Goal: Navigation & Orientation: Find specific page/section

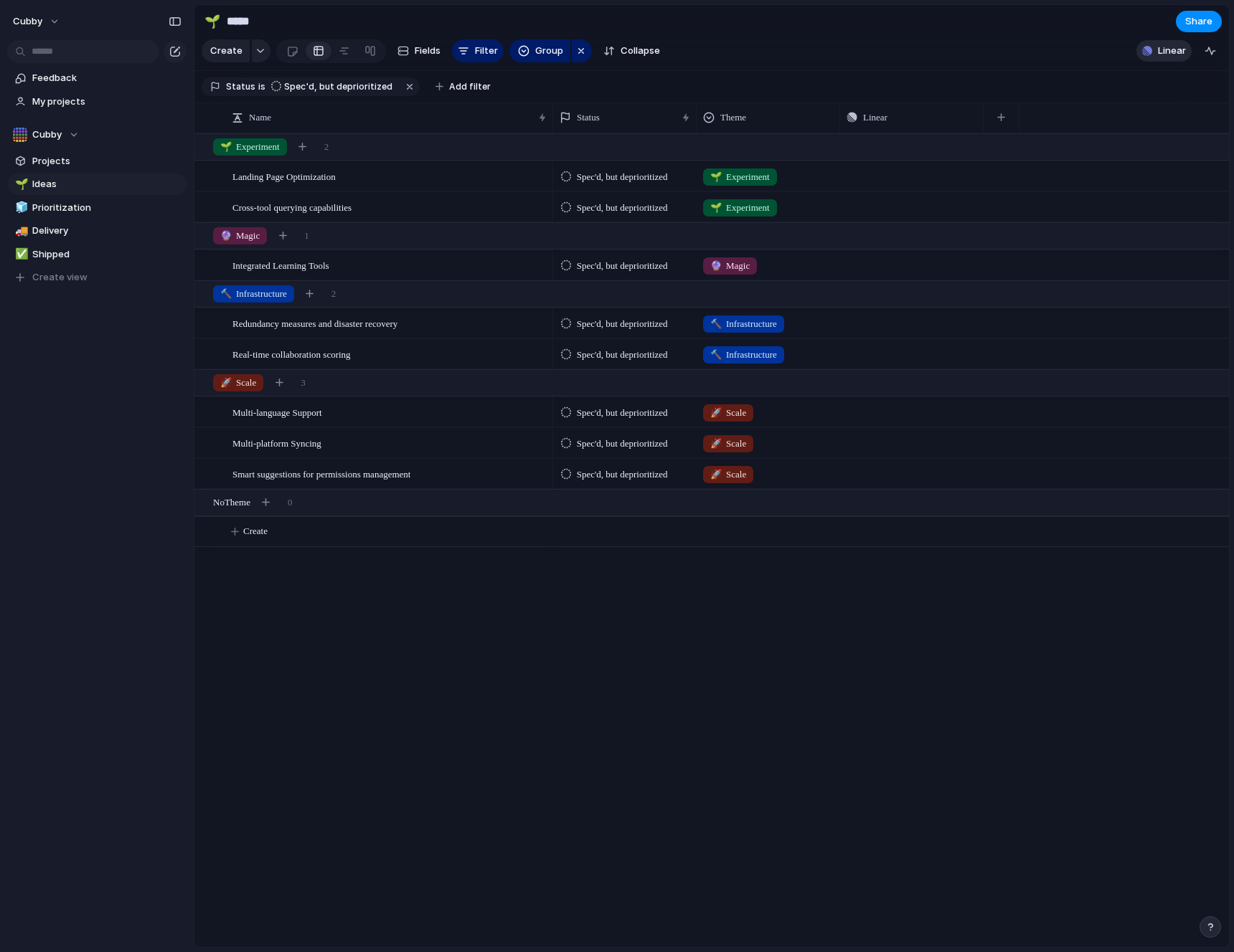
click at [1166, 57] on span "Linear" at bounding box center [1171, 51] width 28 height 14
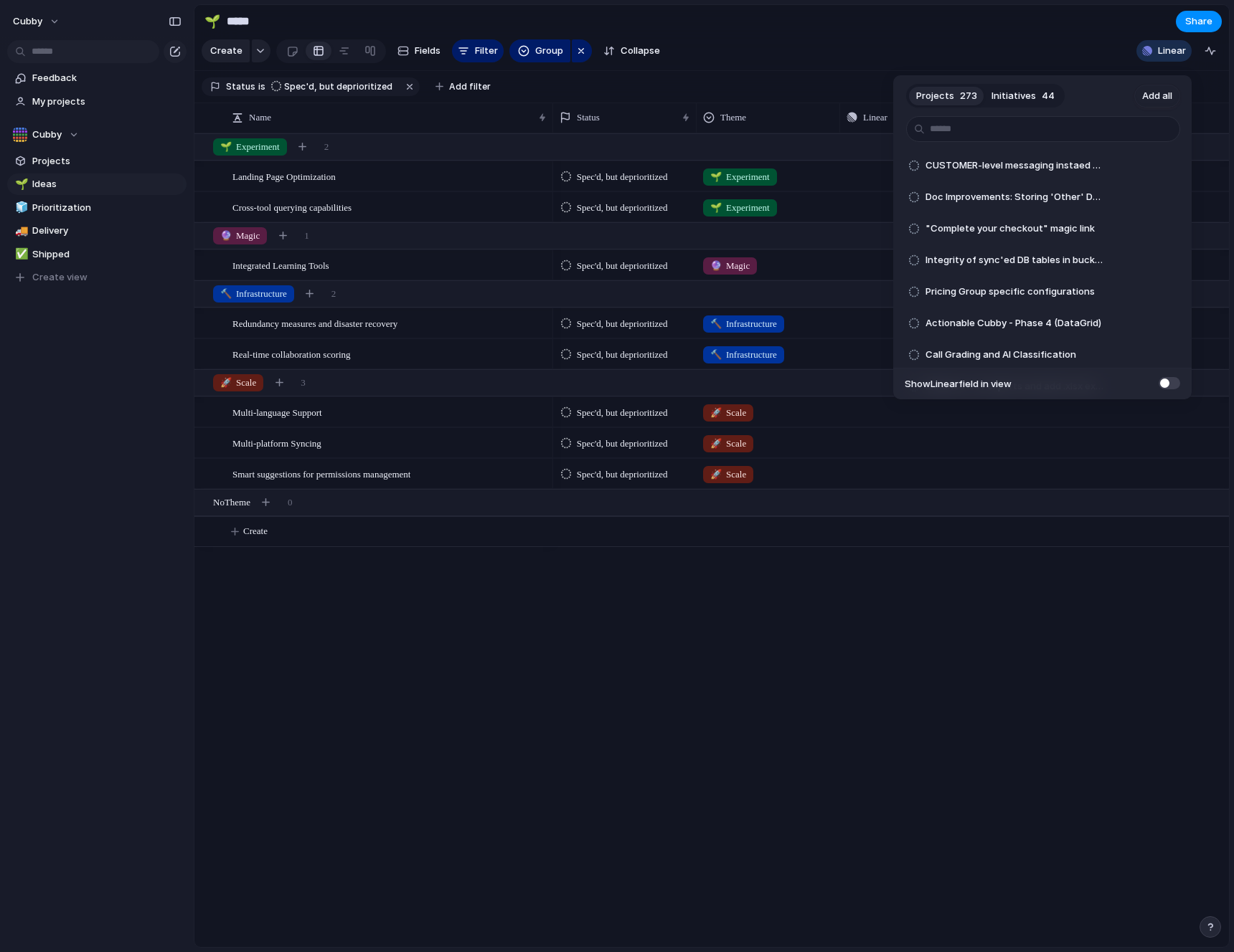
click at [1032, 92] on span "Initiatives" at bounding box center [1013, 95] width 45 height 14
click at [960, 89] on span "273" at bounding box center [968, 95] width 17 height 14
click at [1155, 92] on span "Add all" at bounding box center [1157, 95] width 30 height 14
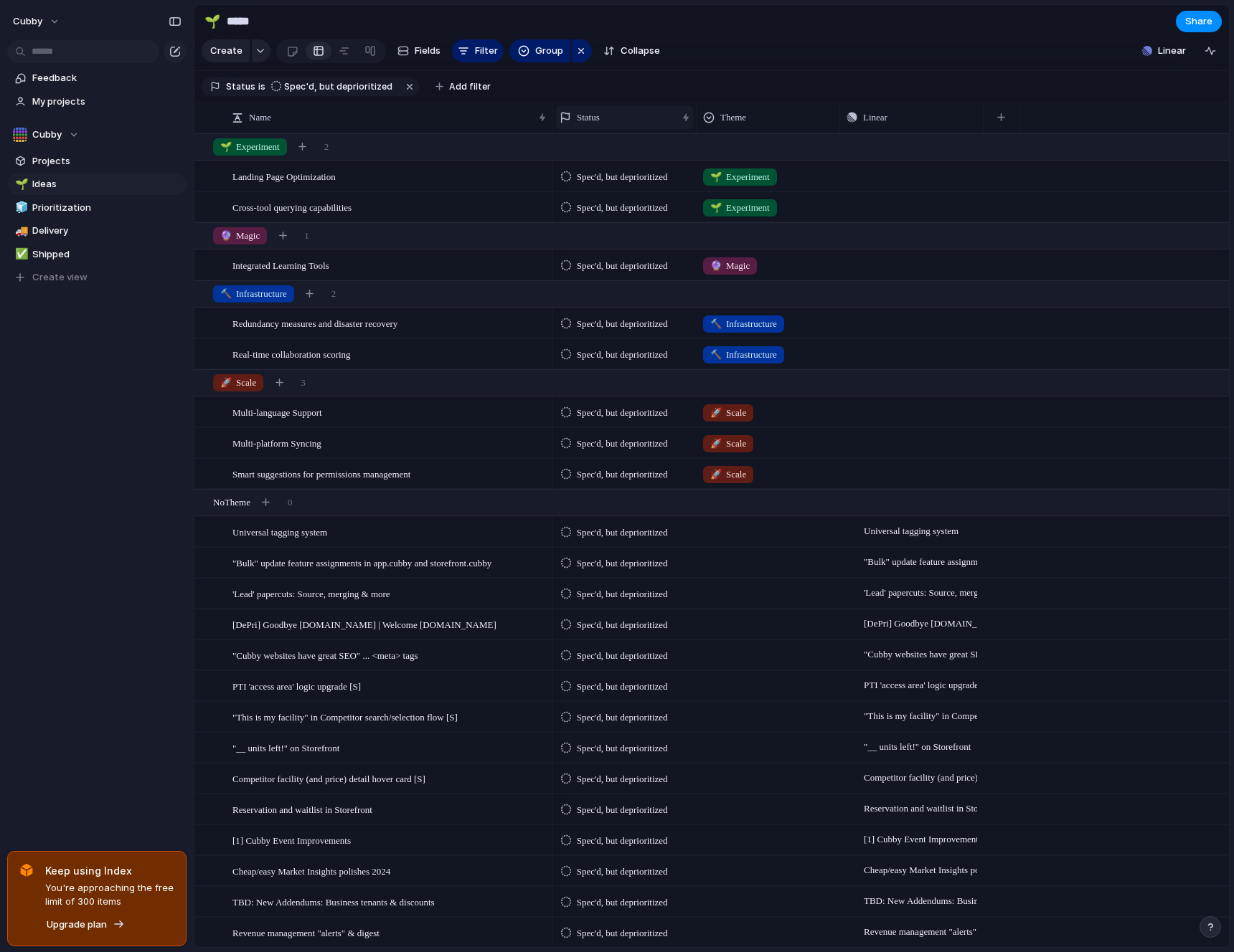
click at [599, 125] on span "Status" at bounding box center [588, 117] width 23 height 14
click at [614, 179] on li "Hide" at bounding box center [611, 182] width 105 height 23
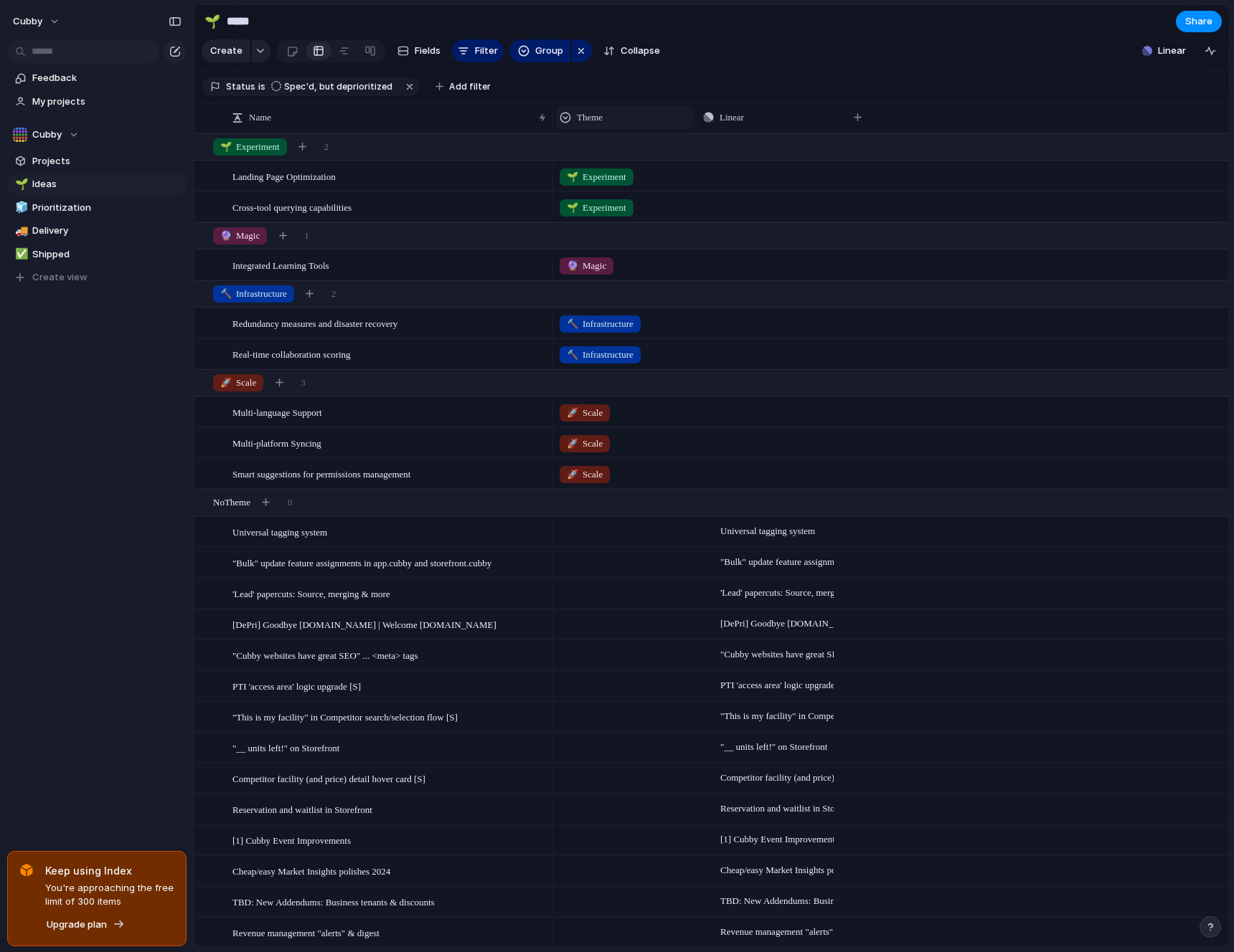
click at [614, 125] on div "Theme" at bounding box center [625, 117] width 130 height 14
click at [818, 106] on div "Modify Hide Sort ascending Sort descending" at bounding box center [617, 476] width 1234 height 952
click at [849, 121] on button "button" at bounding box center [857, 117] width 30 height 26
type input "******"
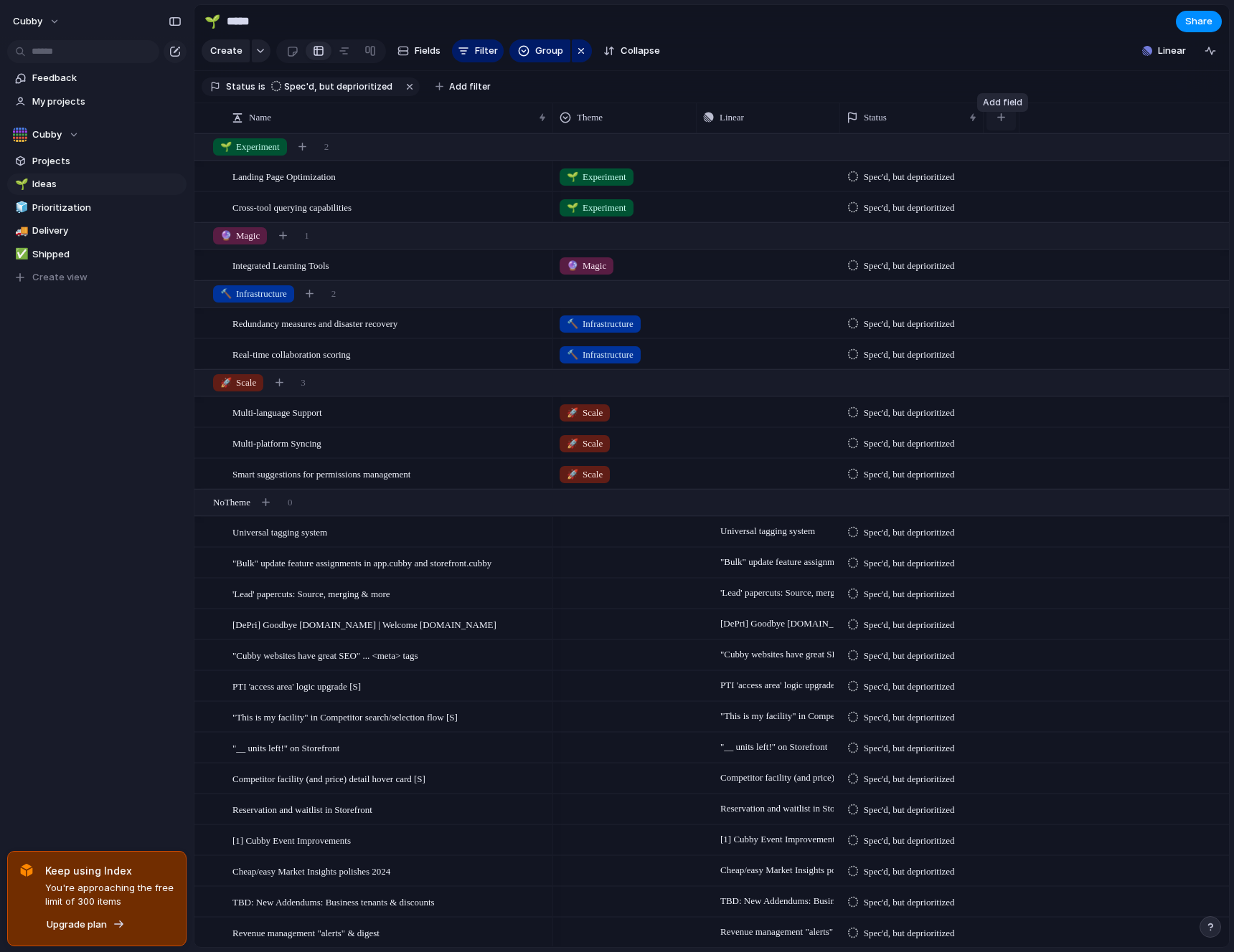
click at [1001, 121] on div "button" at bounding box center [1001, 117] width 8 height 8
type input "****"
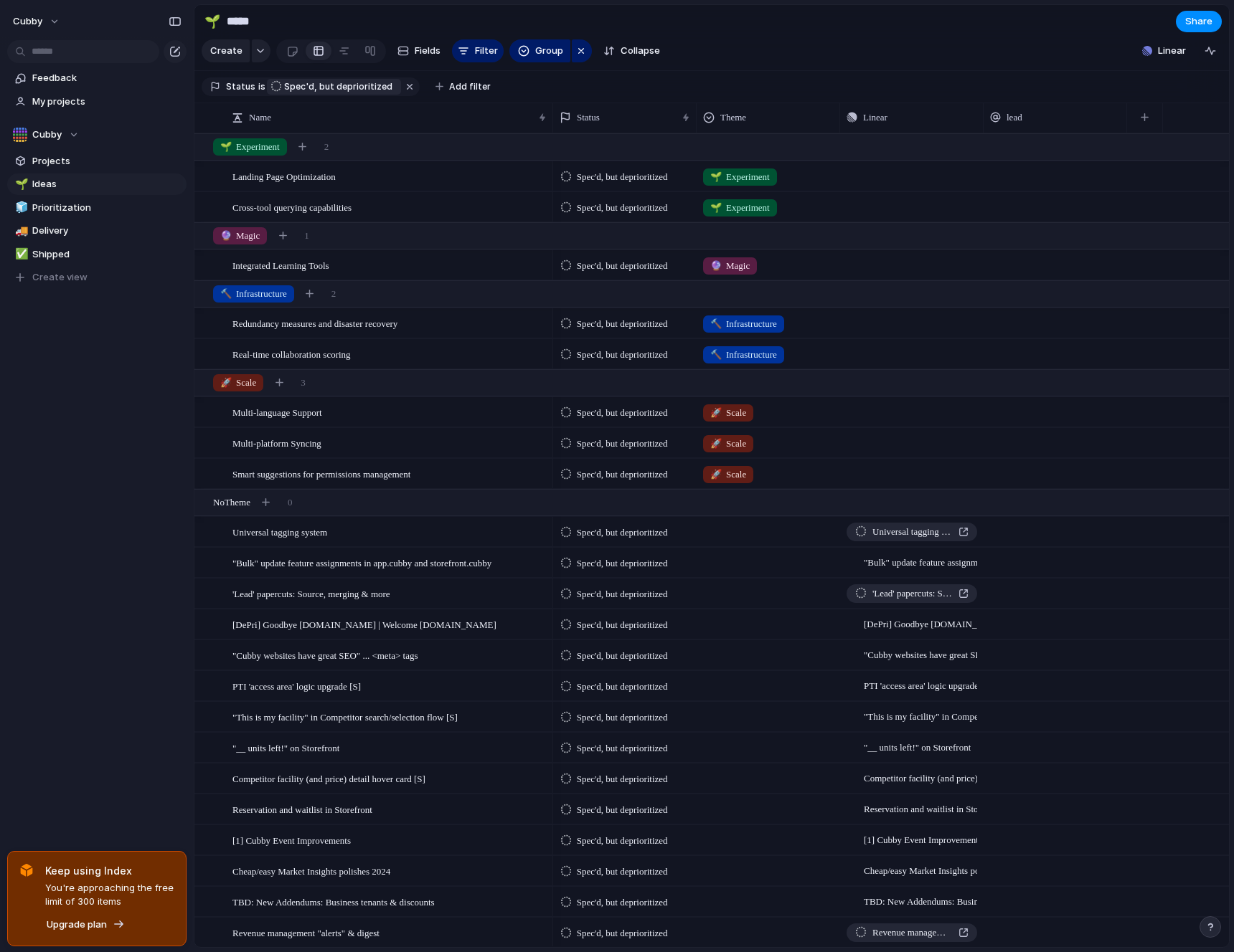
click at [339, 93] on span "Spec'd, but deprioritized" at bounding box center [338, 86] width 108 height 13
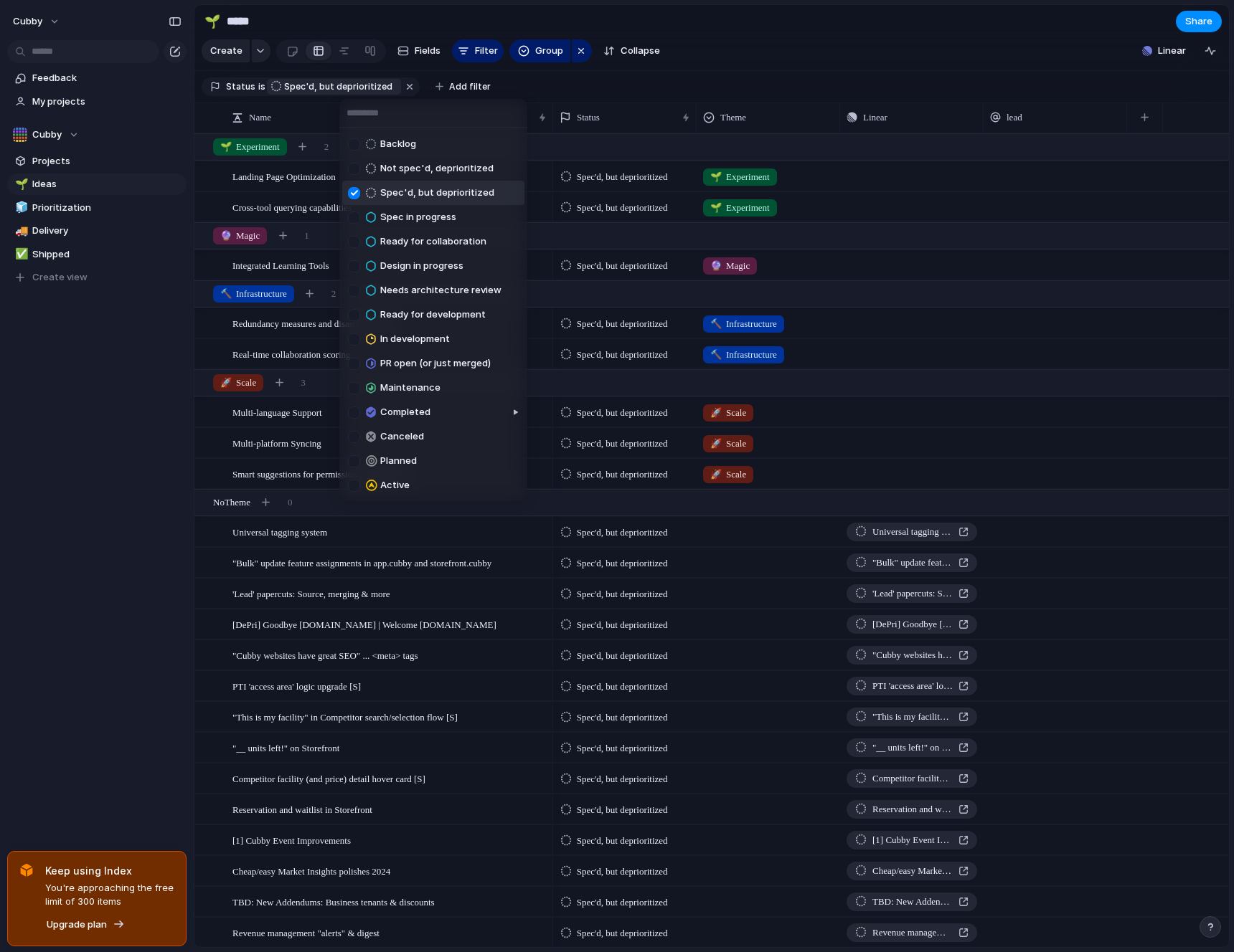
click at [352, 194] on div at bounding box center [354, 193] width 12 height 12
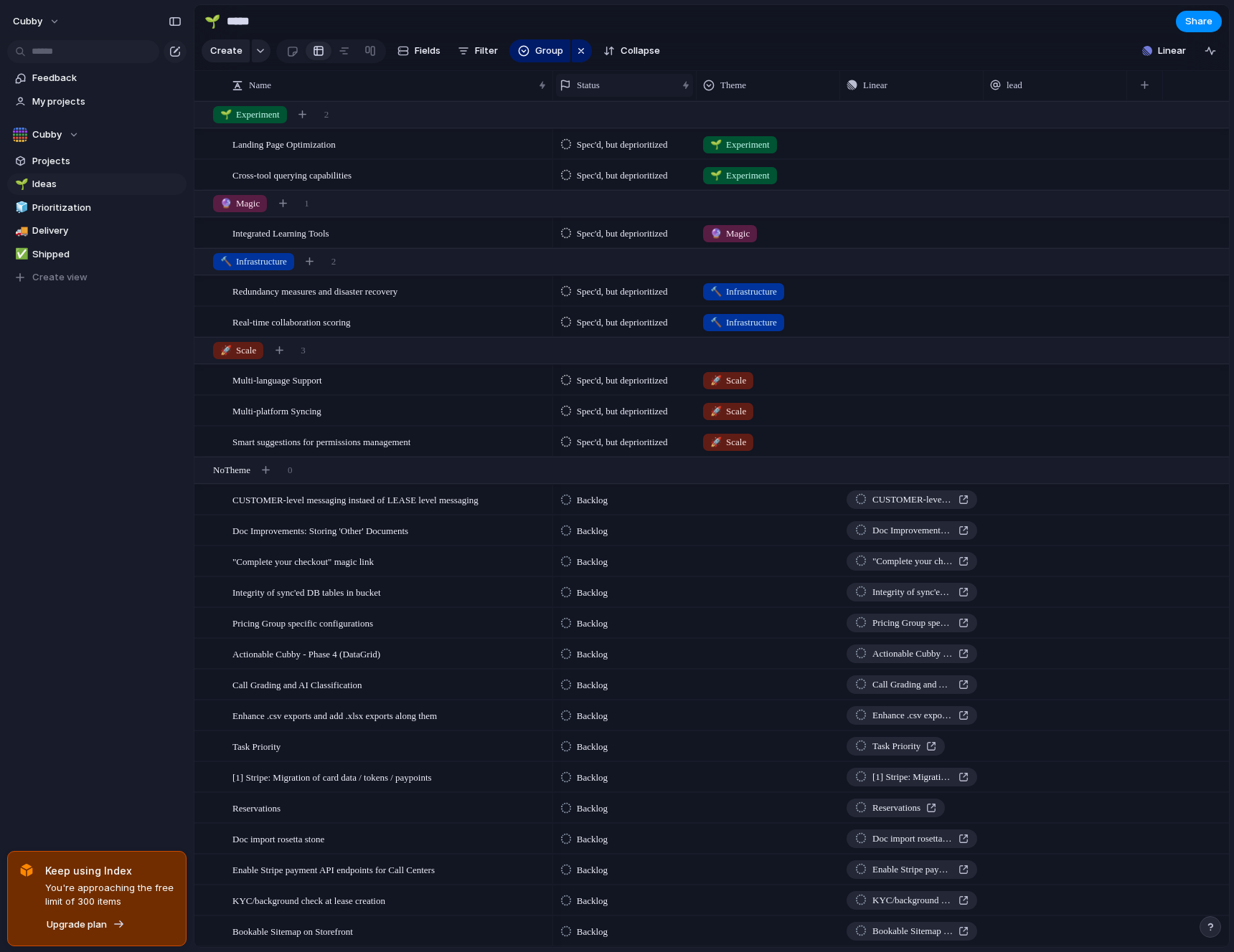
click at [631, 86] on div "Status" at bounding box center [624, 86] width 137 height 23
click at [485, 41] on div "Create Fields Filter Group Zoom Collapse" at bounding box center [433, 51] width 464 height 30
click at [480, 52] on span "Filter" at bounding box center [486, 51] width 23 height 14
type input "******"
click at [529, 102] on span "Status" at bounding box center [522, 102] width 32 height 14
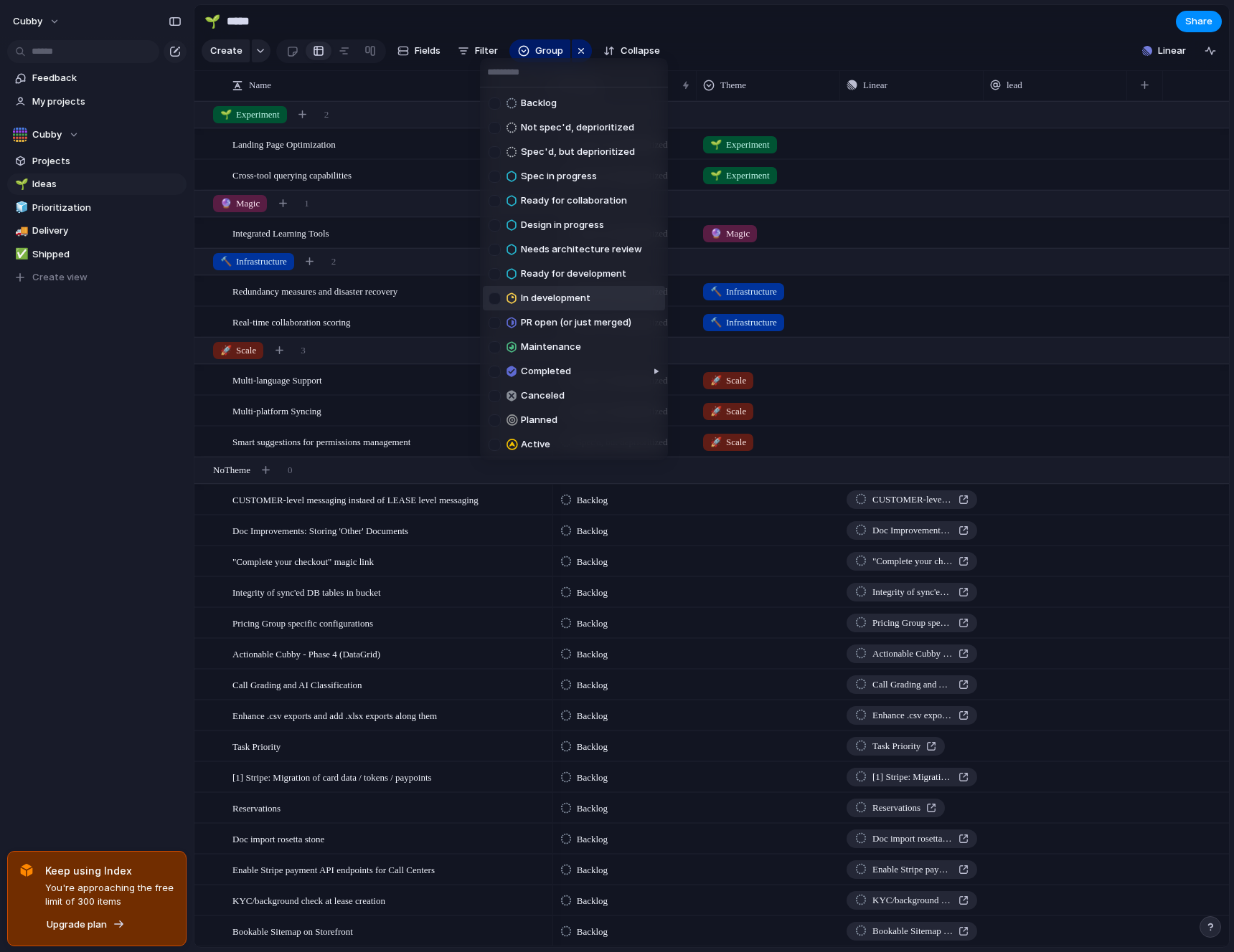
click at [554, 292] on span "In development" at bounding box center [556, 298] width 70 height 14
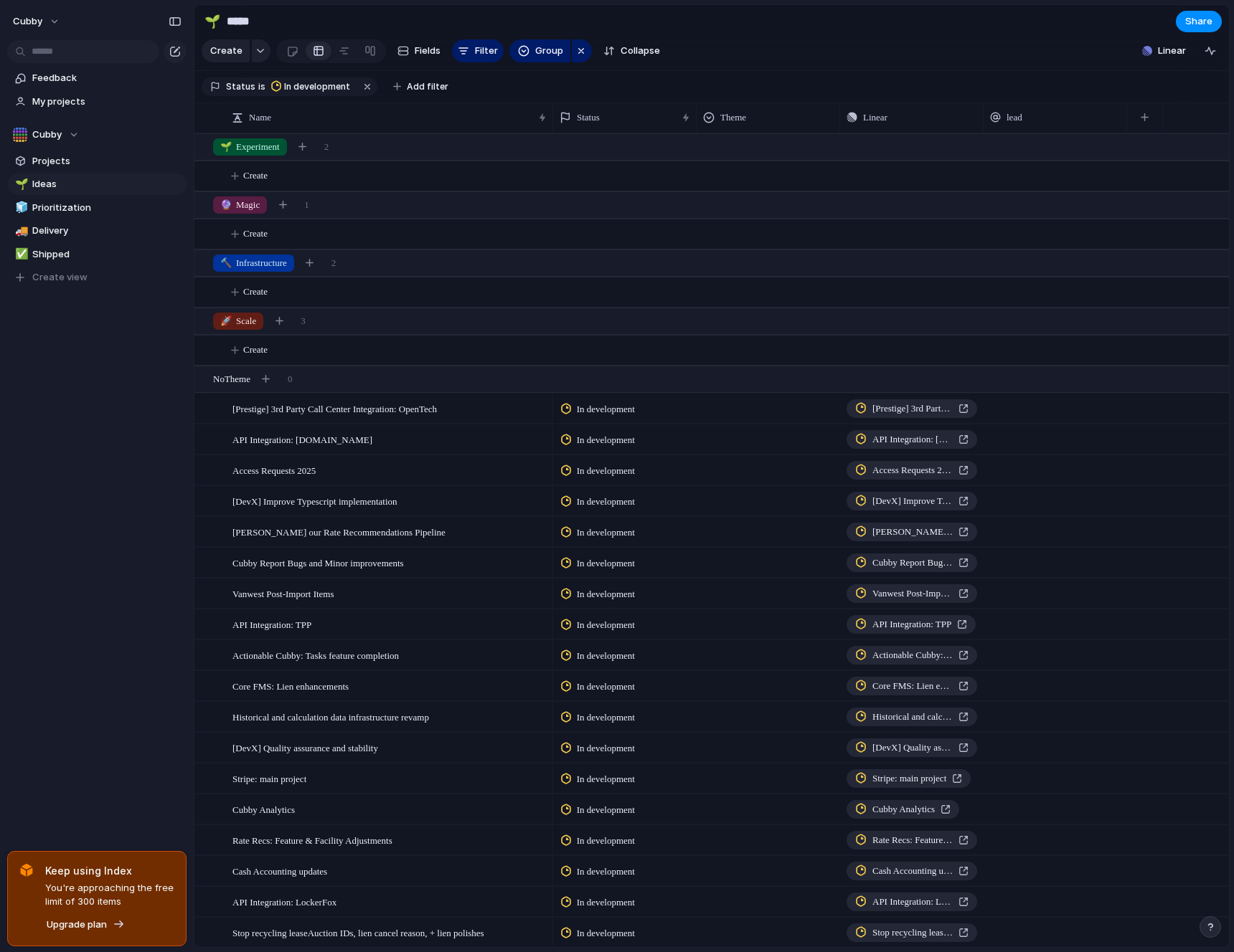
click at [819, 316] on div "Backlog Not spec'd, deprioritized Spec'd, but deprioritized Spec in progress Re…" at bounding box center [617, 476] width 1234 height 952
click at [64, 176] on link "🌱 Ideas" at bounding box center [96, 184] width 179 height 21
click at [49, 192] on link "🌱 Ideas" at bounding box center [96, 184] width 179 height 21
click at [65, 230] on span "Delivery" at bounding box center [107, 231] width 149 height 14
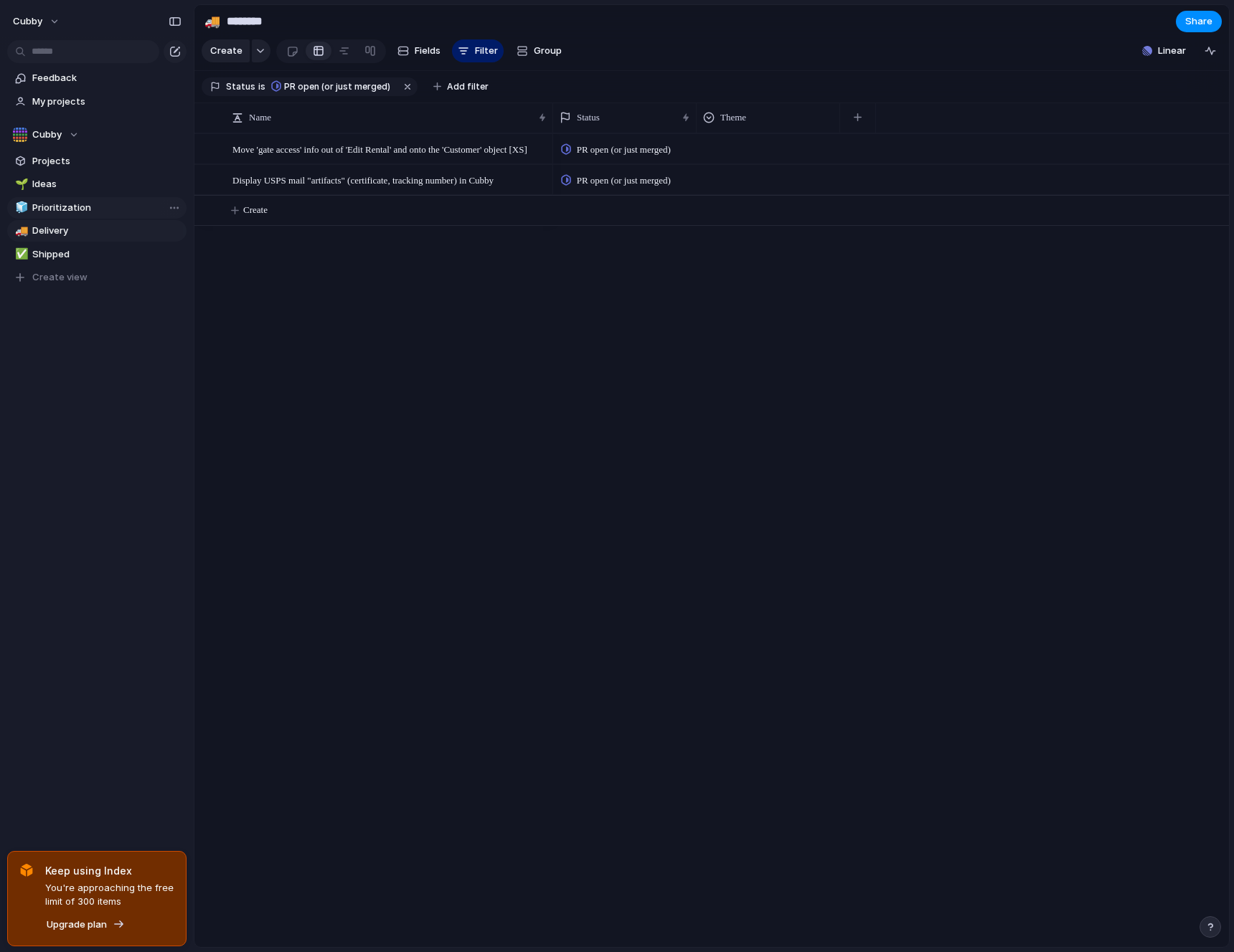
click at [76, 198] on link "🧊 Prioritization" at bounding box center [96, 208] width 179 height 21
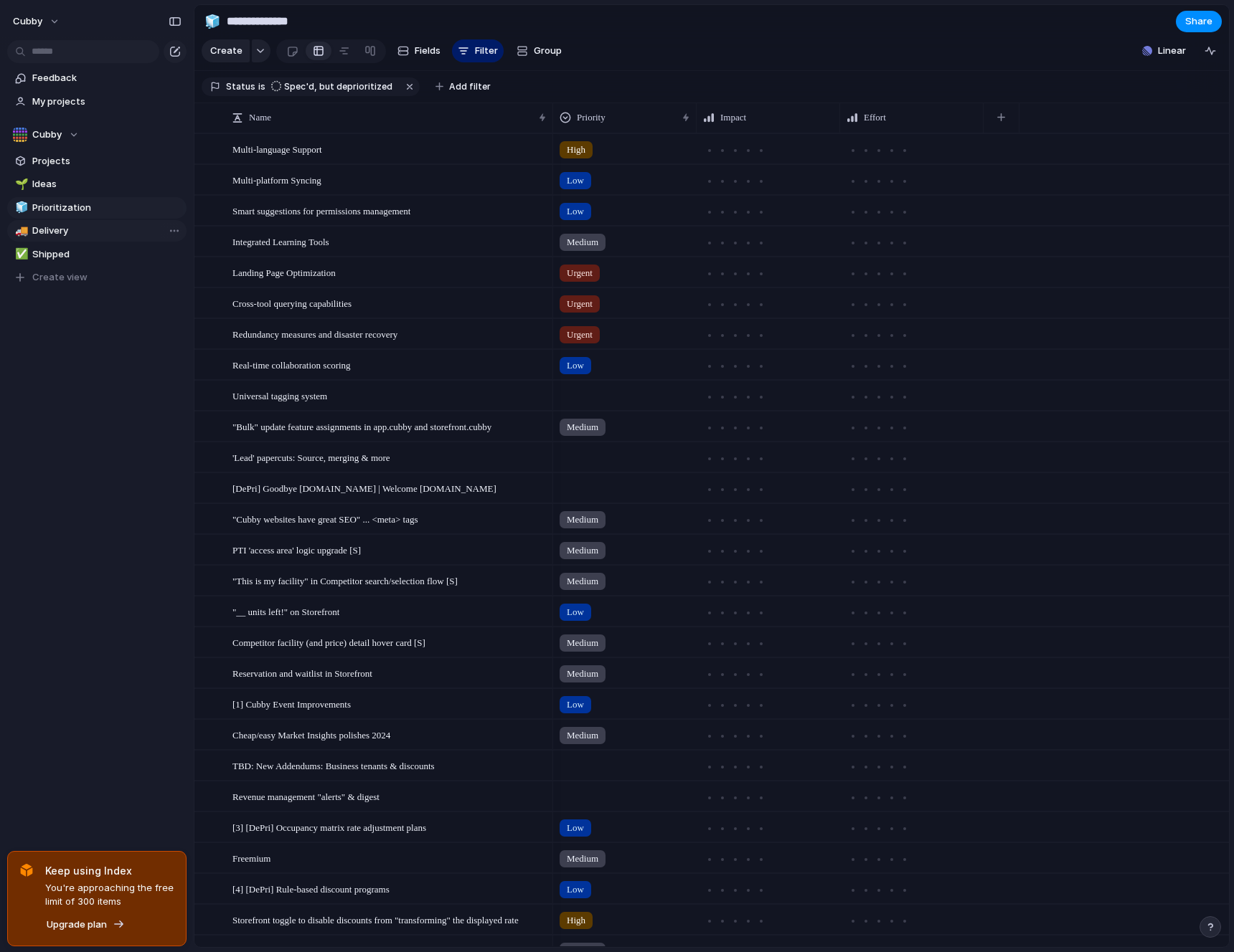
click at [56, 233] on span "Delivery" at bounding box center [107, 231] width 149 height 14
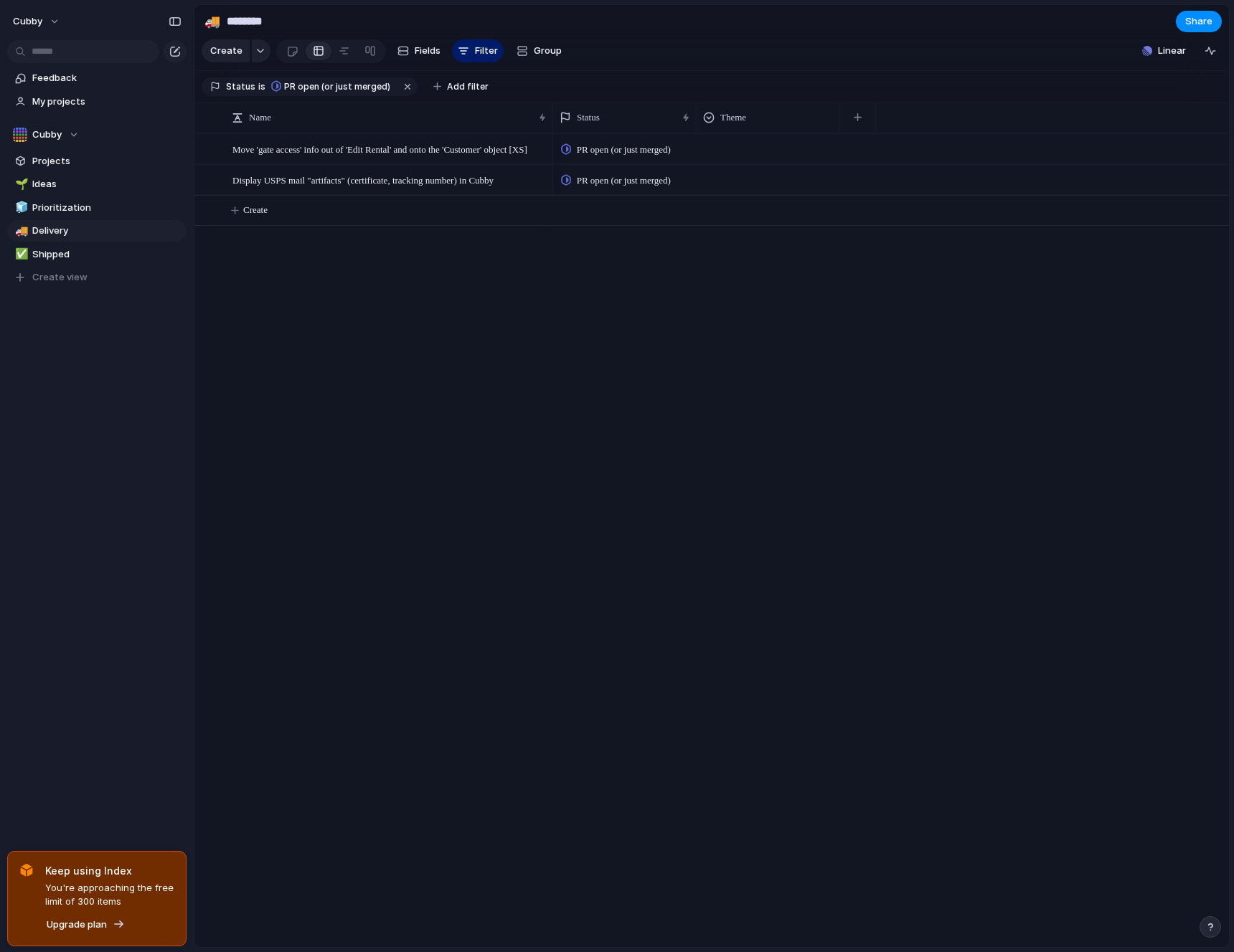
click at [55, 265] on div "🌱 Ideas 🧊 Prioritization 🚚 Delivery ✅ Shipped To pick up a draggable item, pres…" at bounding box center [96, 231] width 179 height 115
click at [61, 255] on span "Shipped" at bounding box center [107, 254] width 149 height 14
type input "*******"
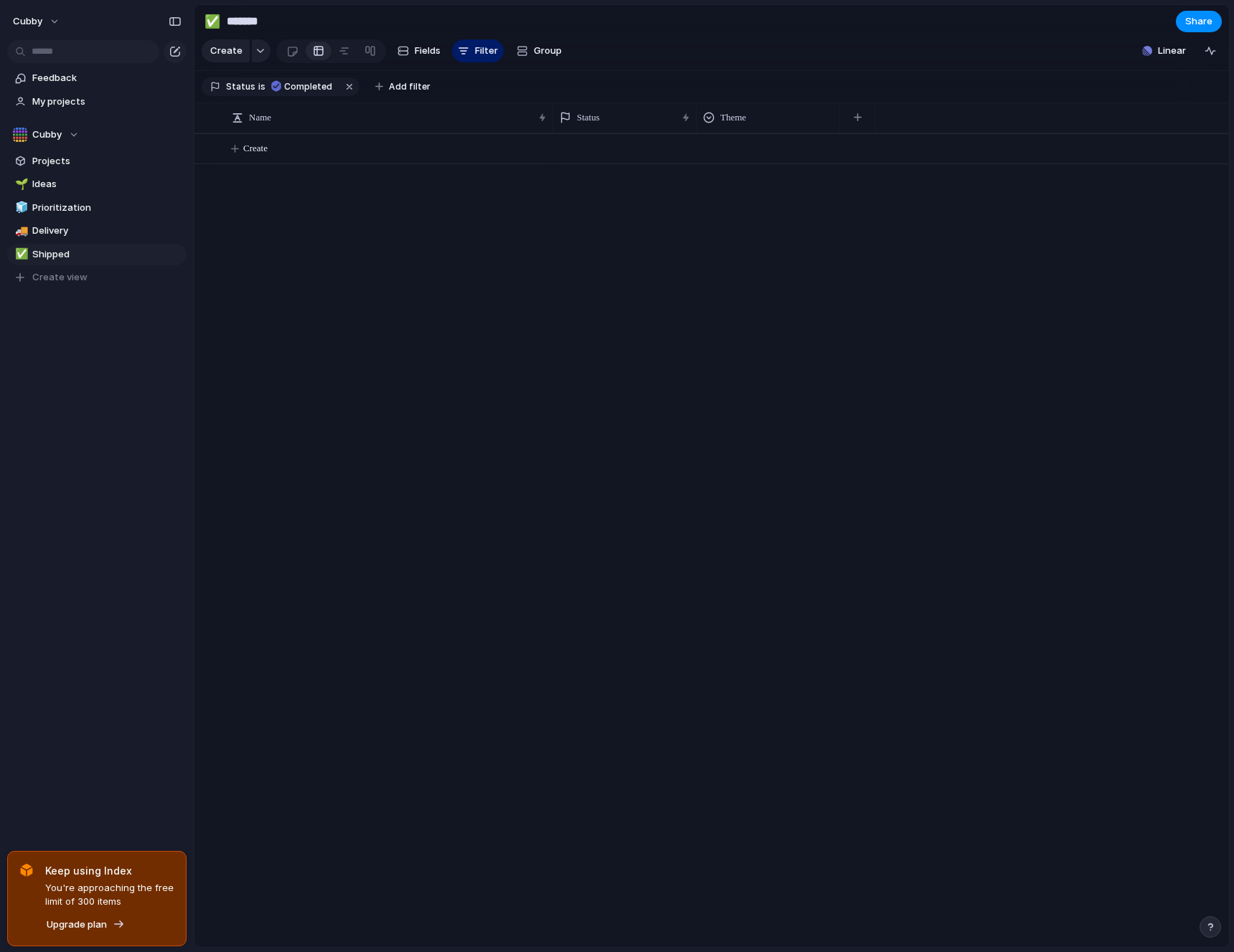
click at [60, 172] on section "Cubby Projects 🌱 Ideas 🧊 Prioritization 🚚 Delivery ✅ Shipped To pick up a dragg…" at bounding box center [97, 201] width 194 height 176
click at [60, 163] on span "Projects" at bounding box center [107, 161] width 149 height 14
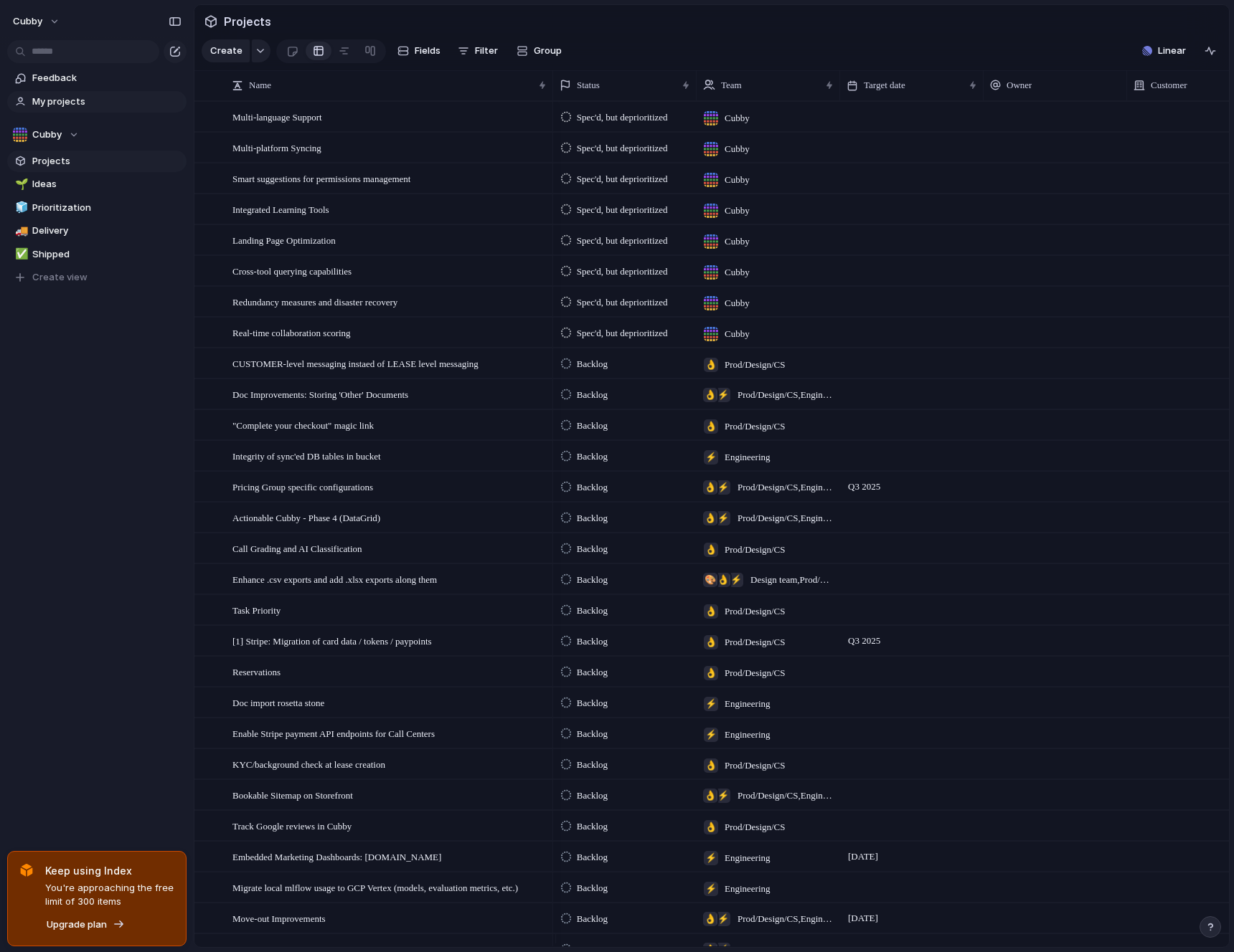
click at [66, 99] on span "My projects" at bounding box center [107, 101] width 149 height 14
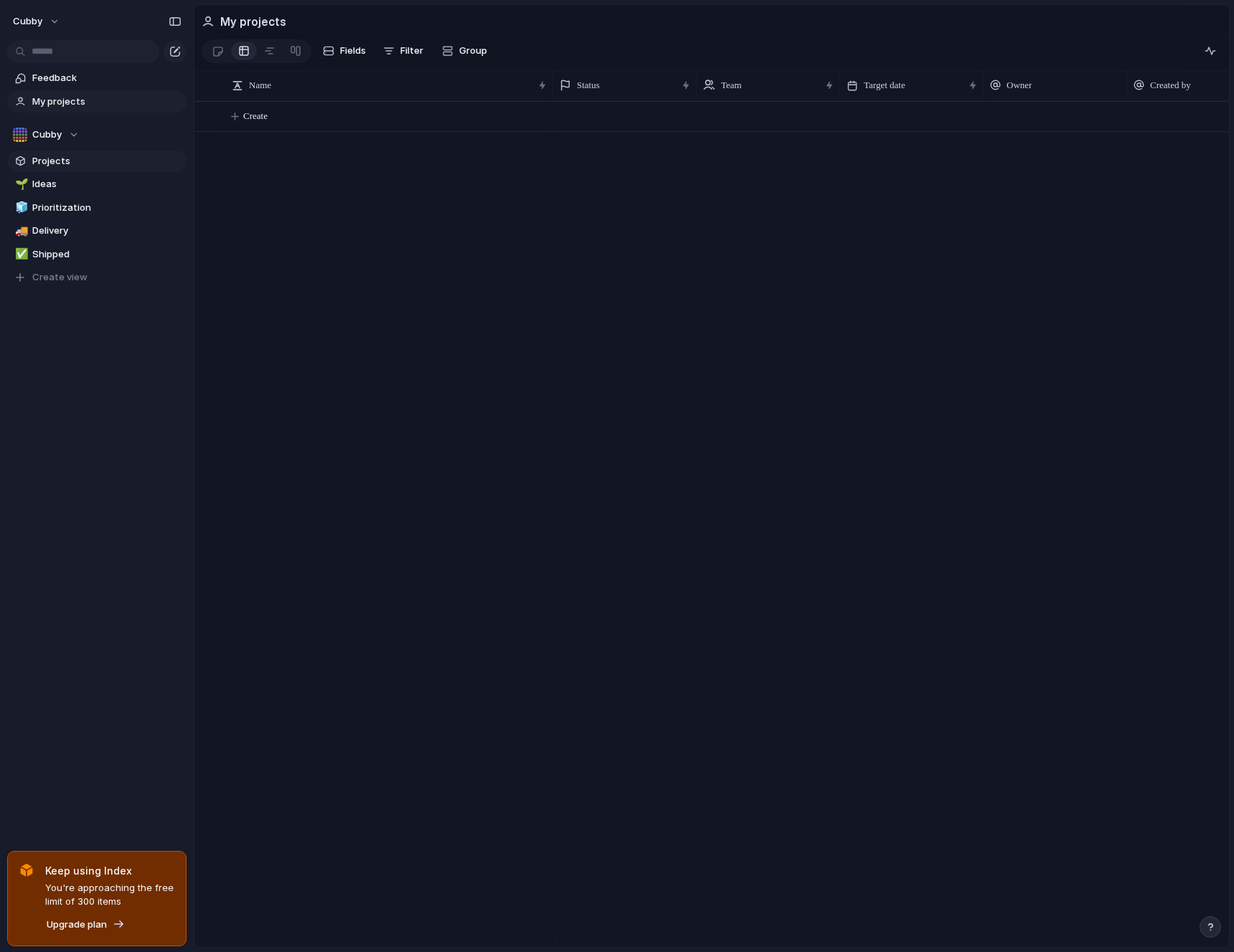
click at [71, 151] on link "Projects" at bounding box center [96, 161] width 179 height 21
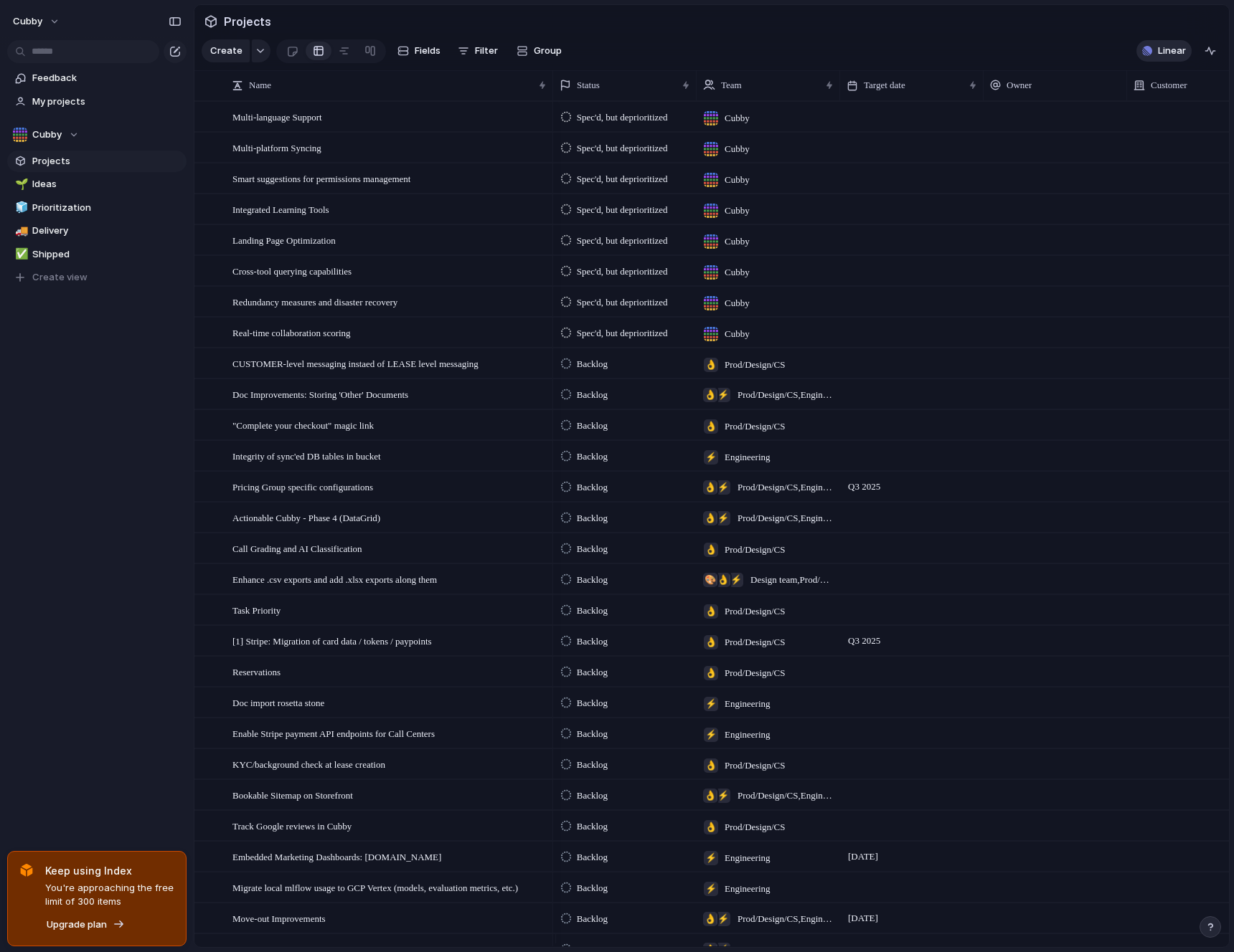
click at [1178, 58] on span "Linear" at bounding box center [1171, 51] width 28 height 14
click at [1017, 189] on div at bounding box center [1055, 178] width 144 height 30
click at [985, 337] on div "[PERSON_NAME]" at bounding box center [617, 476] width 1234 height 952
click at [986, 316] on div at bounding box center [1055, 301] width 144 height 30
click at [1019, 278] on div "[PERSON_NAME]" at bounding box center [617, 476] width 1234 height 952
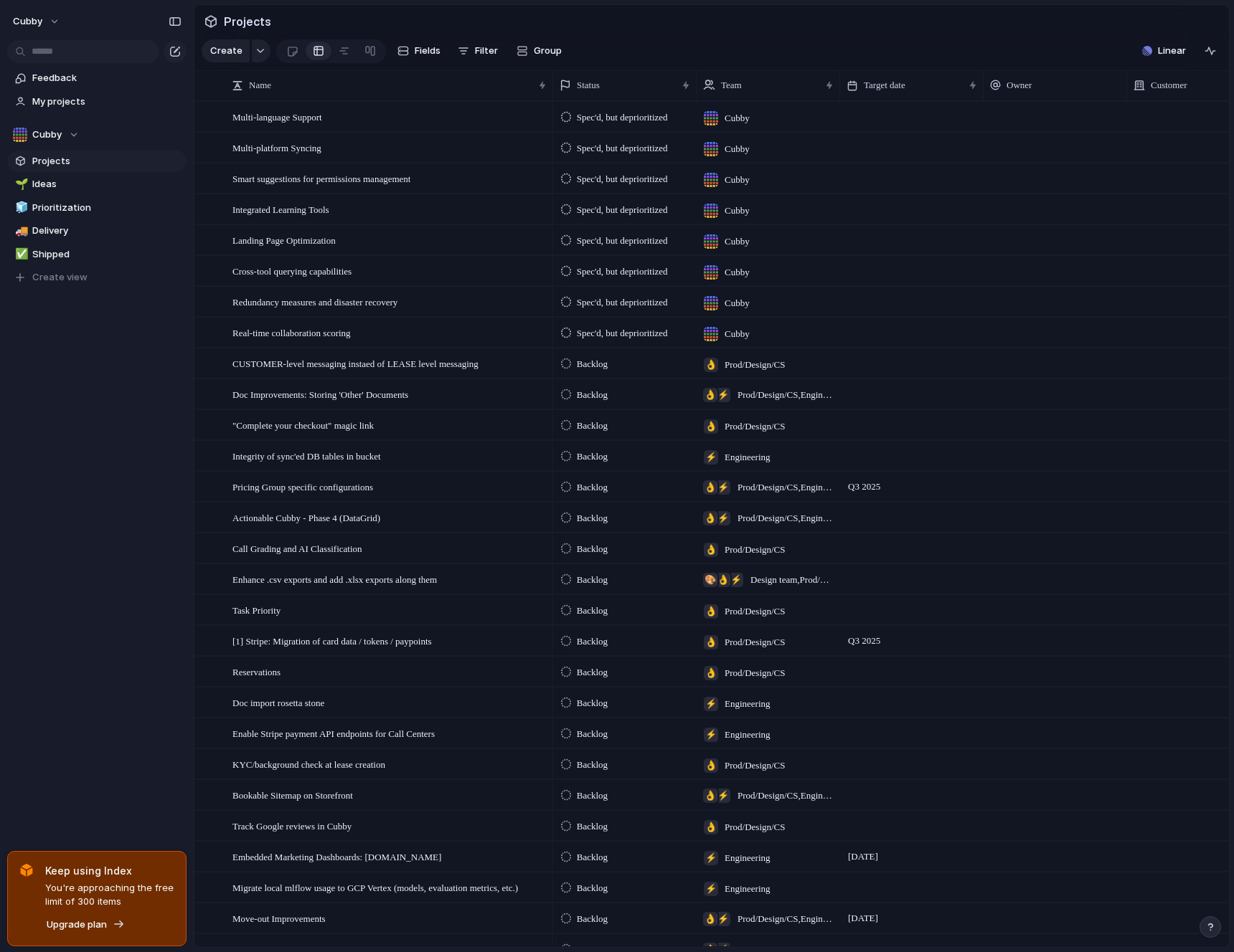
click at [1019, 278] on div at bounding box center [1055, 270] width 144 height 30
click at [1017, 170] on div at bounding box center [1055, 167] width 142 height 6
